Goal: Task Accomplishment & Management: Manage account settings

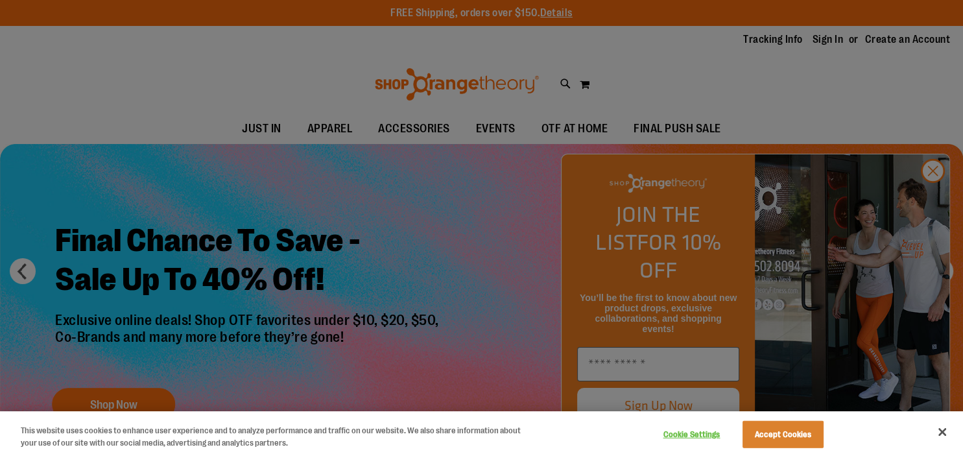
click at [829, 35] on div at bounding box center [481, 228] width 963 height 456
click at [929, 195] on div at bounding box center [481, 228] width 963 height 456
click at [704, 434] on button "Cookie Settings" at bounding box center [691, 434] width 81 height 26
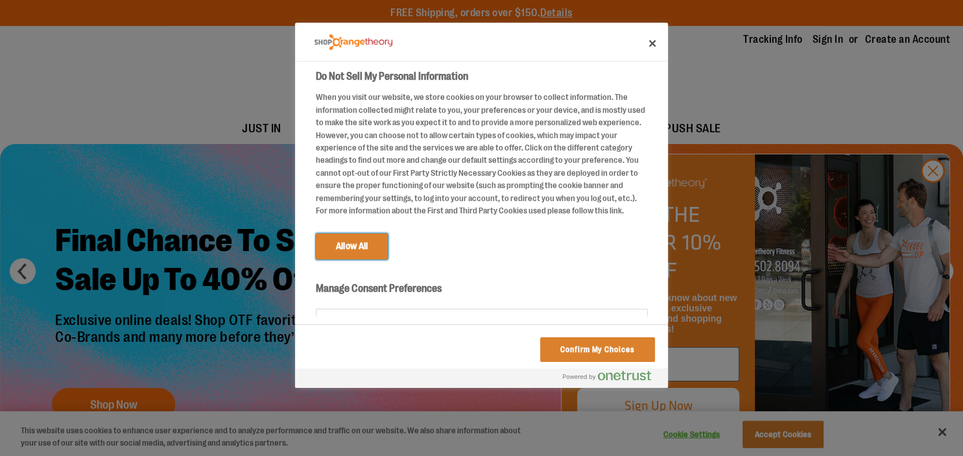
scroll to position [47, 0]
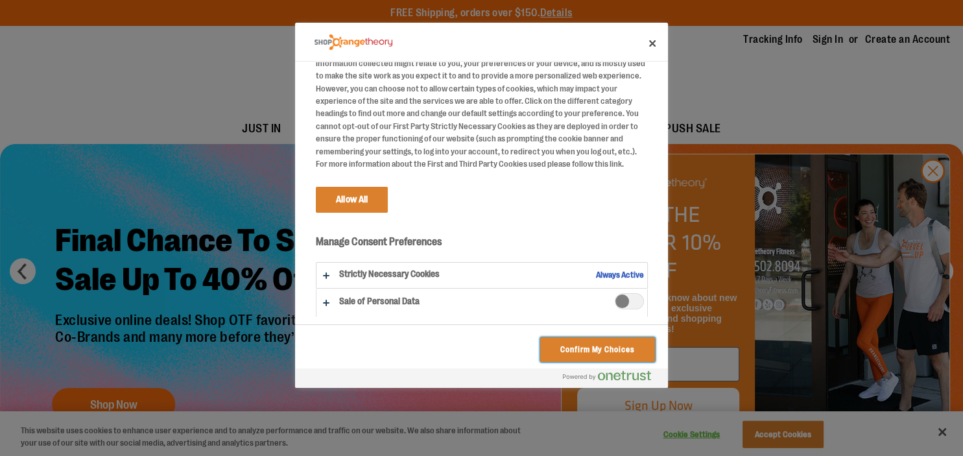
click at [590, 349] on button "Confirm My Choices" at bounding box center [597, 349] width 115 height 25
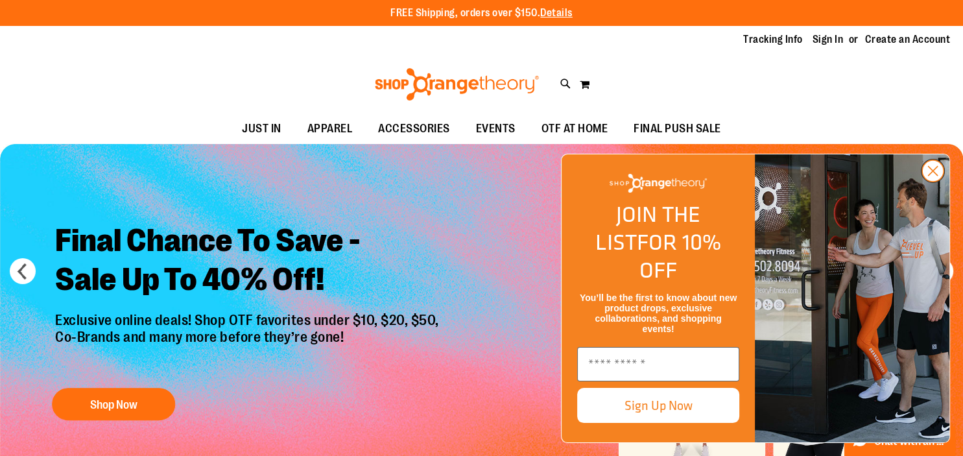
click at [927, 181] on circle "Close dialog" at bounding box center [932, 170] width 21 height 21
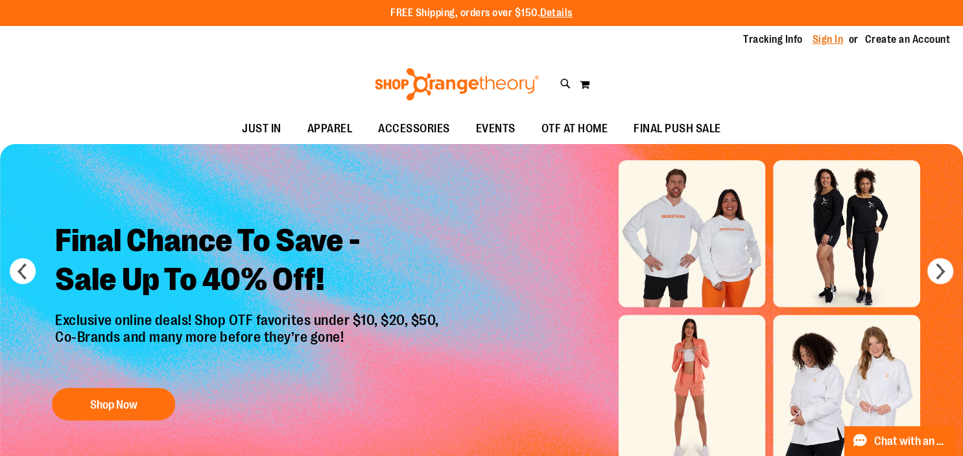
click at [825, 38] on link "Sign In" at bounding box center [827, 39] width 31 height 14
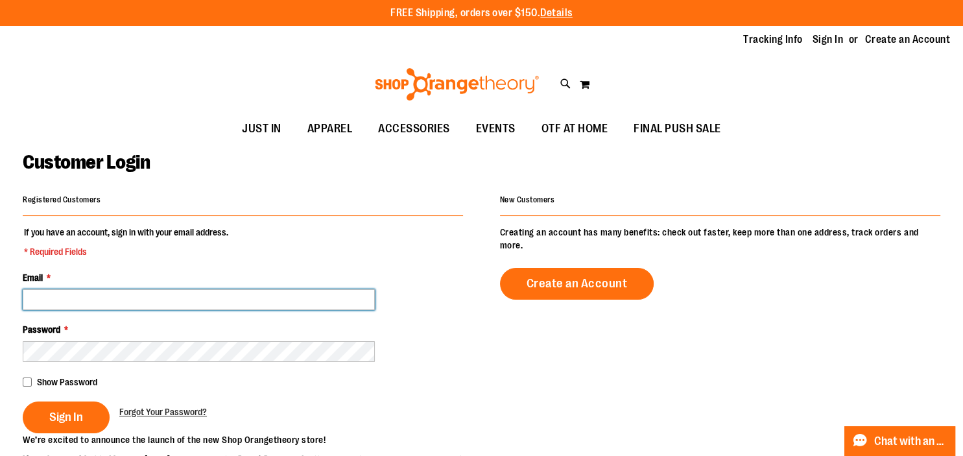
click at [325, 309] on input "Email *" at bounding box center [199, 299] width 352 height 21
type input "**********"
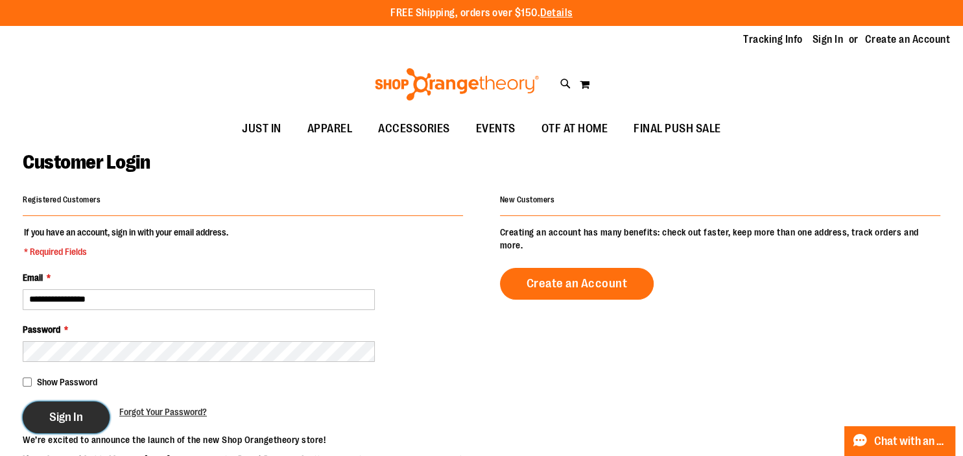
click at [73, 415] on span "Sign In" at bounding box center [66, 417] width 34 height 14
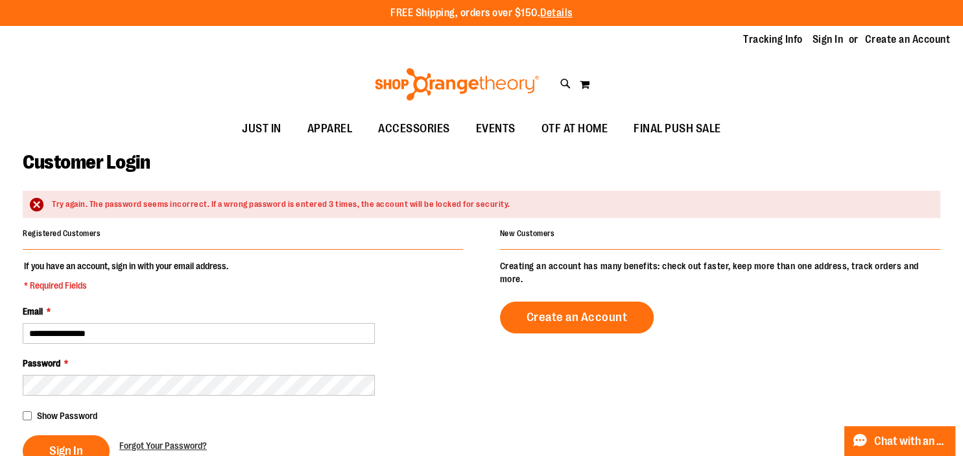
click at [78, 414] on span "Show Password" at bounding box center [67, 415] width 60 height 10
click at [99, 374] on div "Password *" at bounding box center [243, 376] width 440 height 39
